Goal: Information Seeking & Learning: Learn about a topic

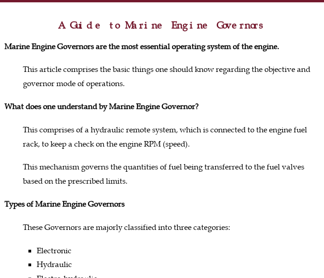
scroll to position [18, 0]
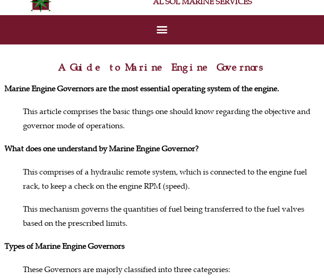
click at [198, 120] on p "This article comprises the basic things one should know regarding the objective…" at bounding box center [162, 118] width 315 height 28
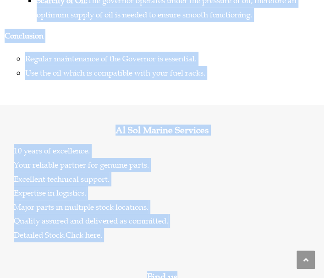
scroll to position [871, 0]
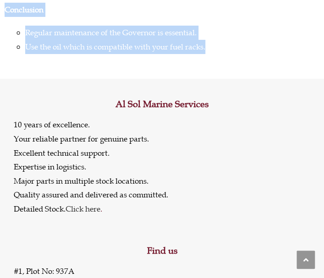
drag, startPoint x: 82, startPoint y: 87, endPoint x: 239, endPoint y: 59, distance: 159.1
copy div "A Guide to Marine Engine Governors Marine Engine Governors are the most essenti…"
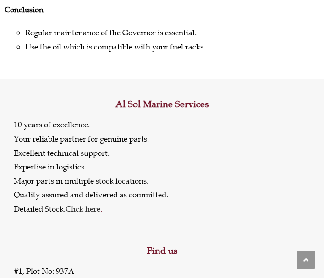
click at [108, 84] on div "Al Sol Marine Services 10 years of excellence. Your reliable partner for genuin…" at bounding box center [162, 152] width 296 height 146
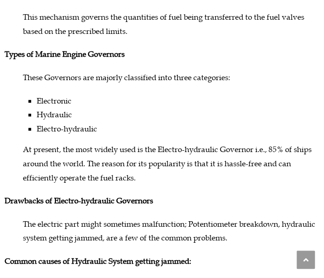
scroll to position [243, 0]
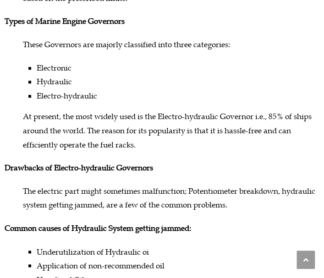
click at [114, 126] on p "At present, the most widely used is the Electro-hydraulic Governor i.e., 85% of…" at bounding box center [162, 130] width 315 height 42
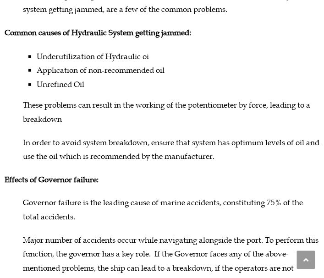
scroll to position [486, 0]
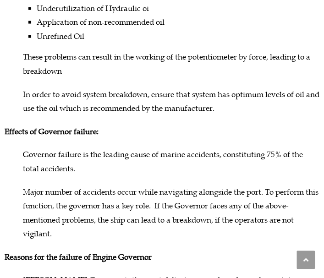
click at [121, 131] on p "Effects of Governor failure:" at bounding box center [162, 132] width 315 height 14
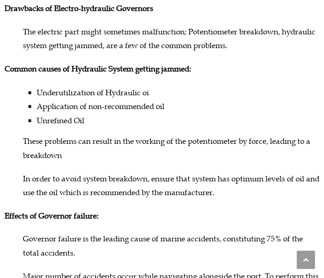
scroll to position [395, 0]
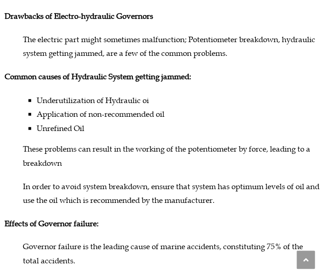
click at [120, 216] on p "Effects of Governor failure:" at bounding box center [162, 223] width 315 height 14
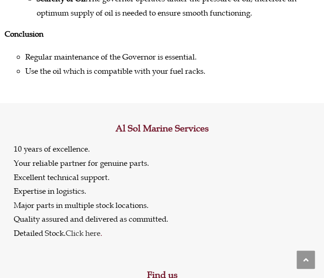
scroll to position [881, 0]
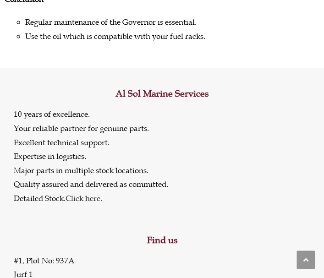
click at [115, 79] on div "Al Sol Marine Services 10 years of excellence. Your reliable partner for genuin…" at bounding box center [162, 141] width 296 height 146
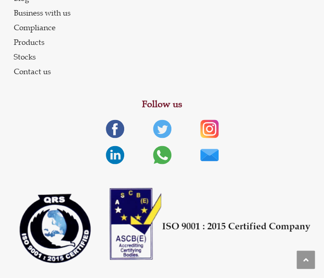
scroll to position [1319, 0]
